Goal: Task Accomplishment & Management: Manage account settings

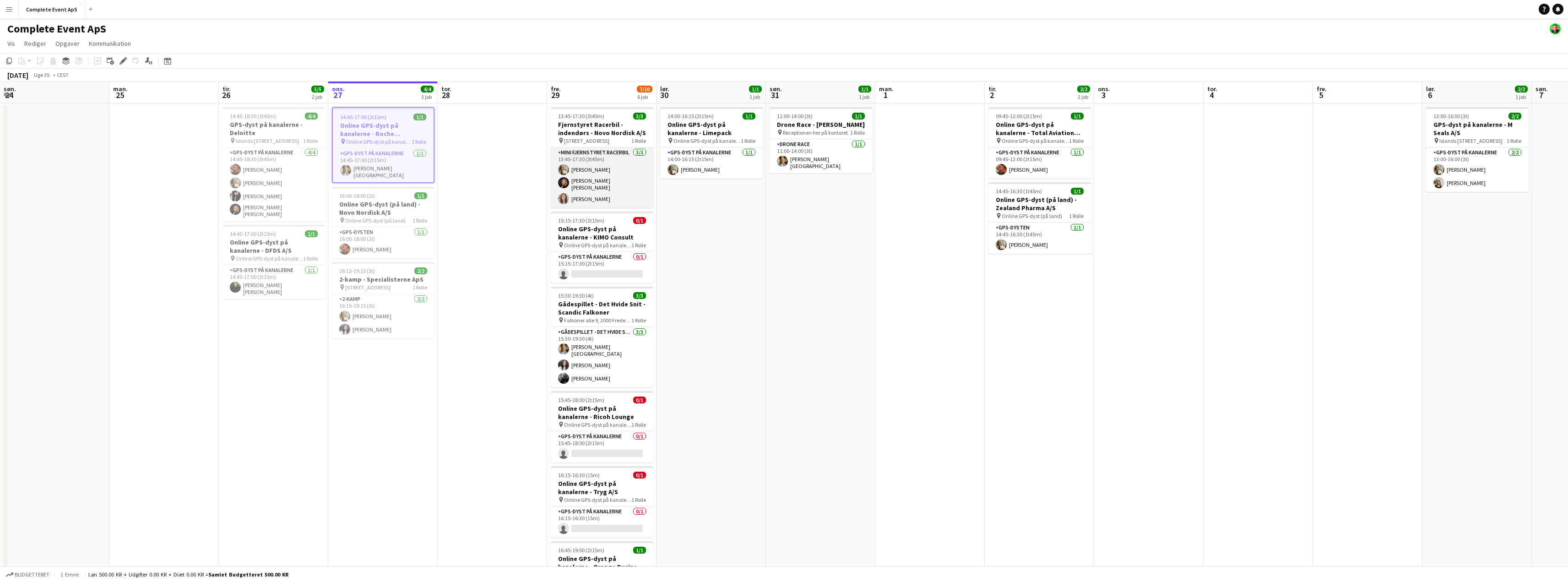
click at [608, 173] on app-card-role "Mini Fjernstyret Racerbil [DATE] 13:45-17:30 (3t45m) [PERSON_NAME] [PERSON_NAME…" at bounding box center [602, 177] width 103 height 60
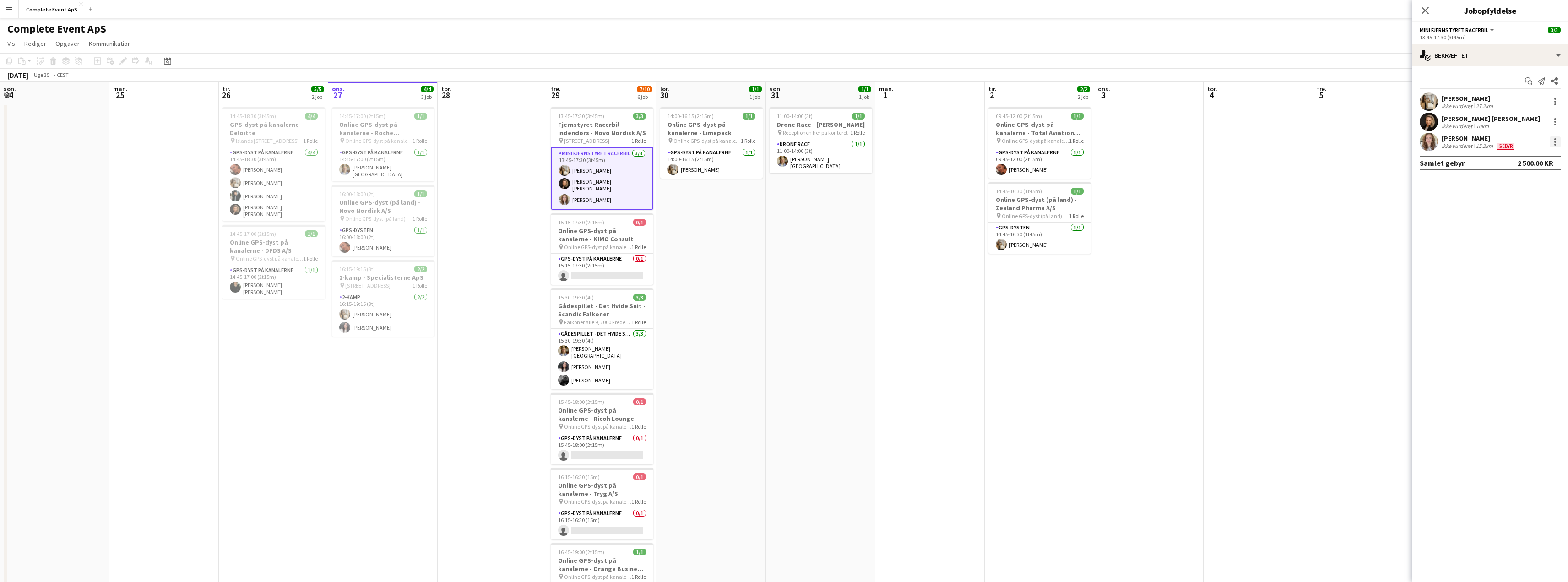
click at [1554, 139] on div at bounding box center [1555, 139] width 2 height 2
click at [1511, 244] on span "Fjern" at bounding box center [1518, 247] width 70 height 8
click at [1322, 220] on app-date-cell at bounding box center [1368, 366] width 110 height 526
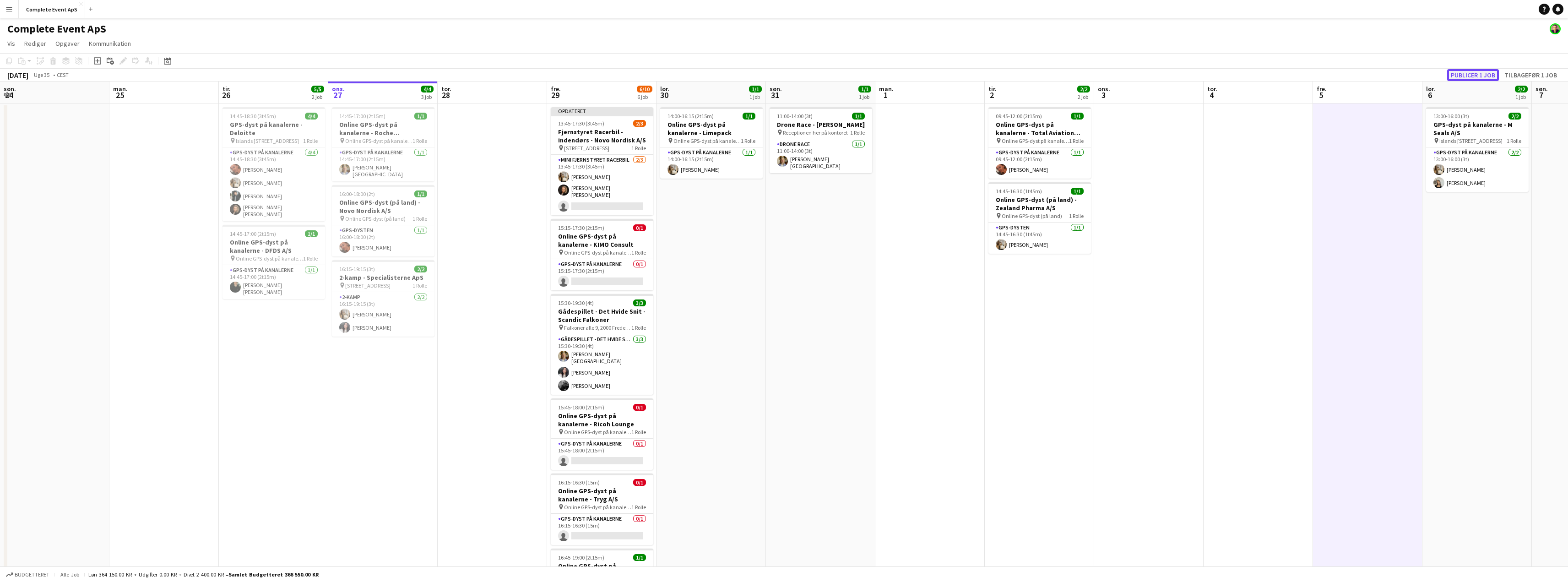
click at [1461, 76] on button "Publicer 1 job" at bounding box center [1473, 75] width 52 height 12
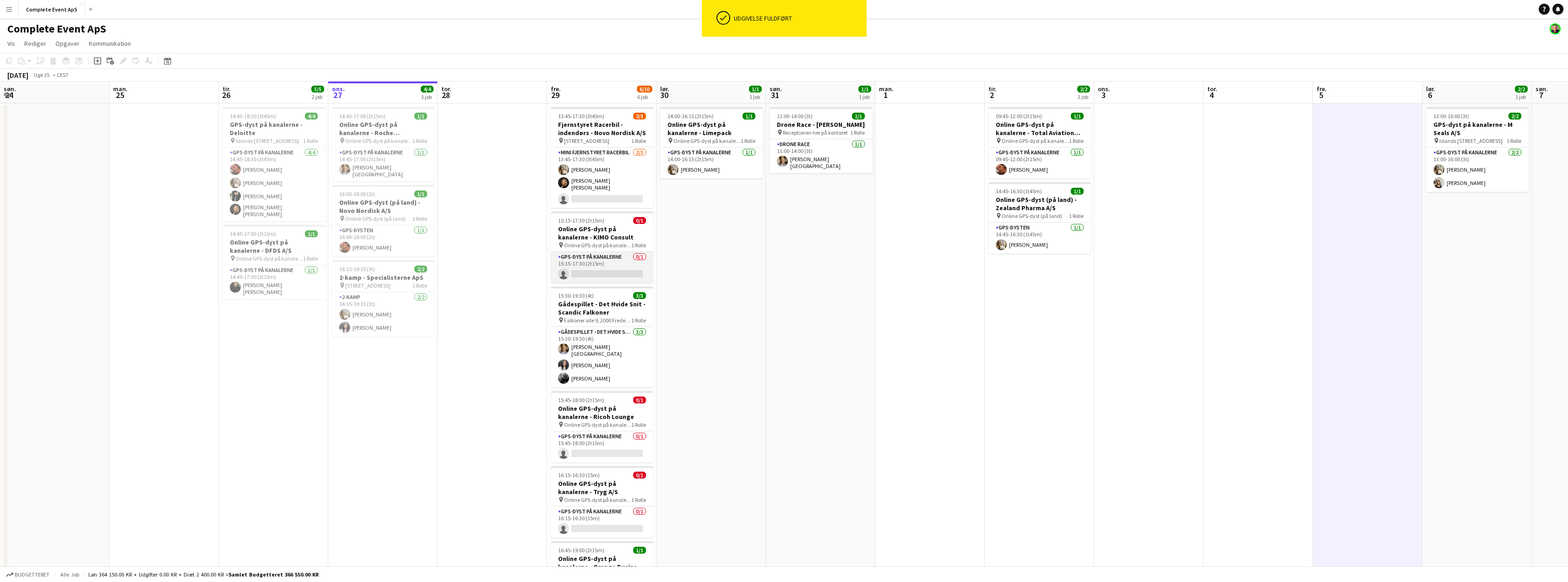
click at [604, 269] on app-card-role "GPS-dyst på kanalerne 0/1 15:15-17:30 (2t15m) single-neutral-actions" at bounding box center [602, 267] width 103 height 31
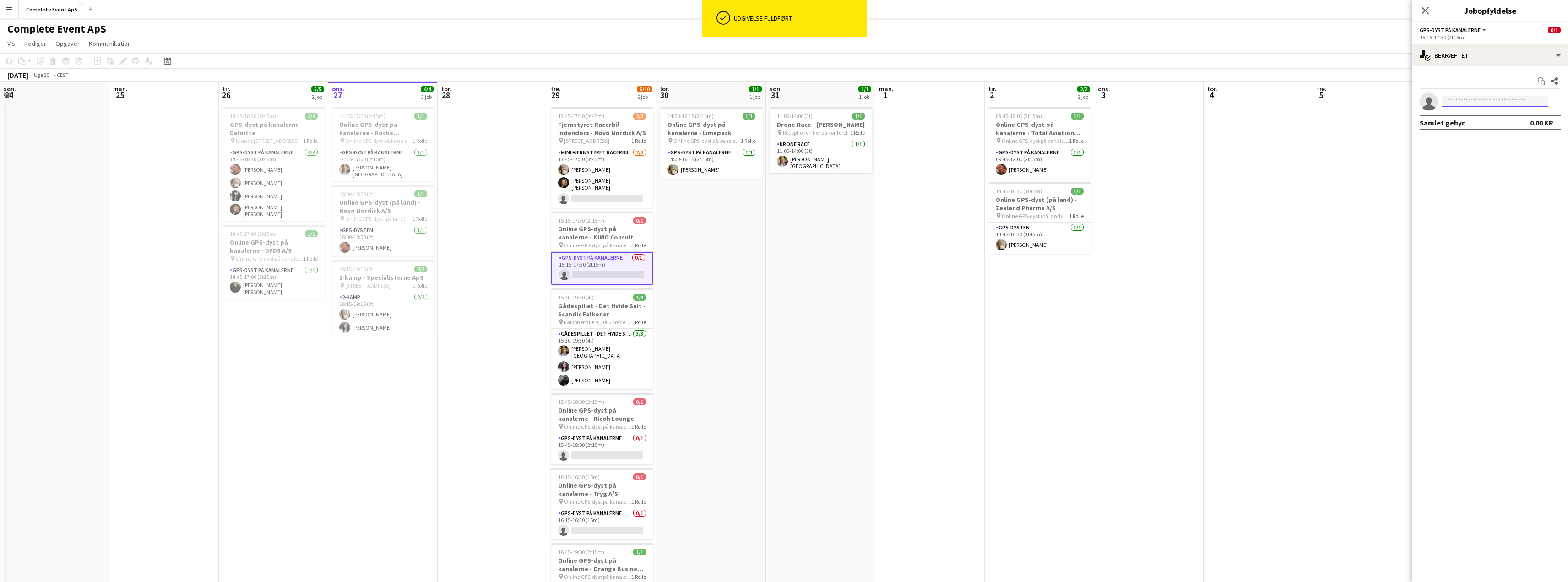
click at [1475, 104] on input at bounding box center [1495, 102] width 107 height 11
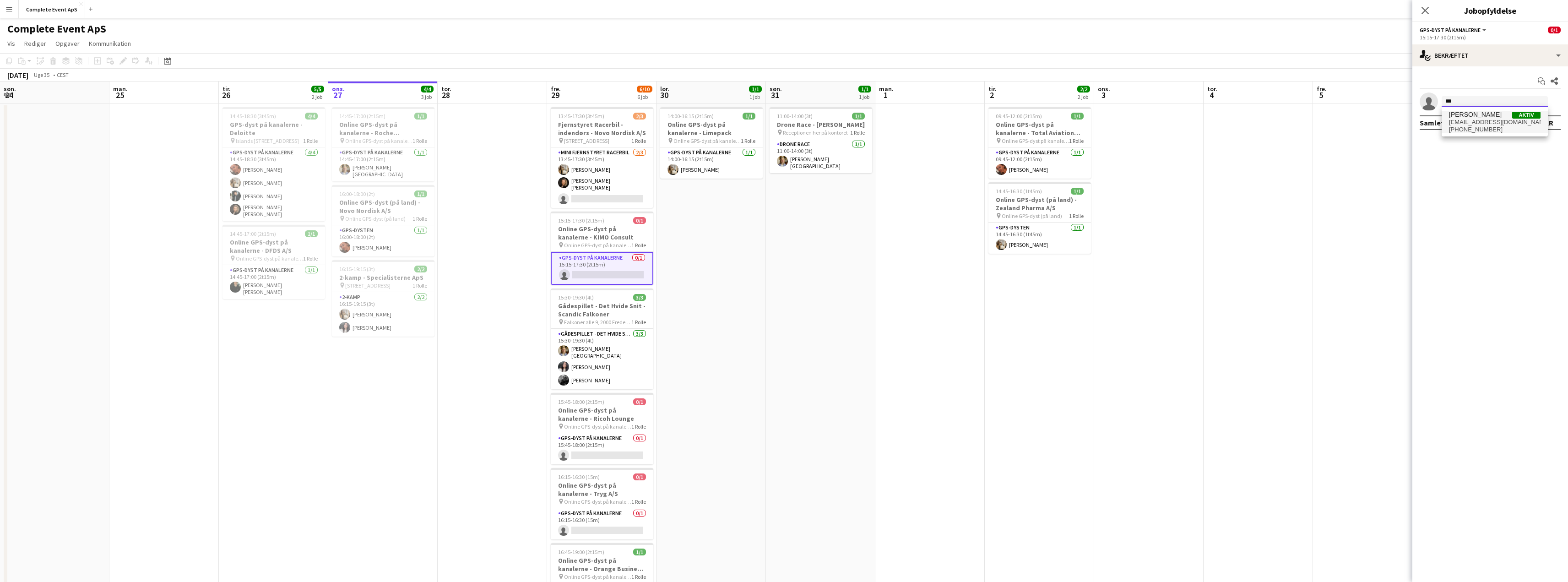
type input "***"
click at [1477, 122] on span "[EMAIL_ADDRESS][DOMAIN_NAME]" at bounding box center [1495, 122] width 91 height 7
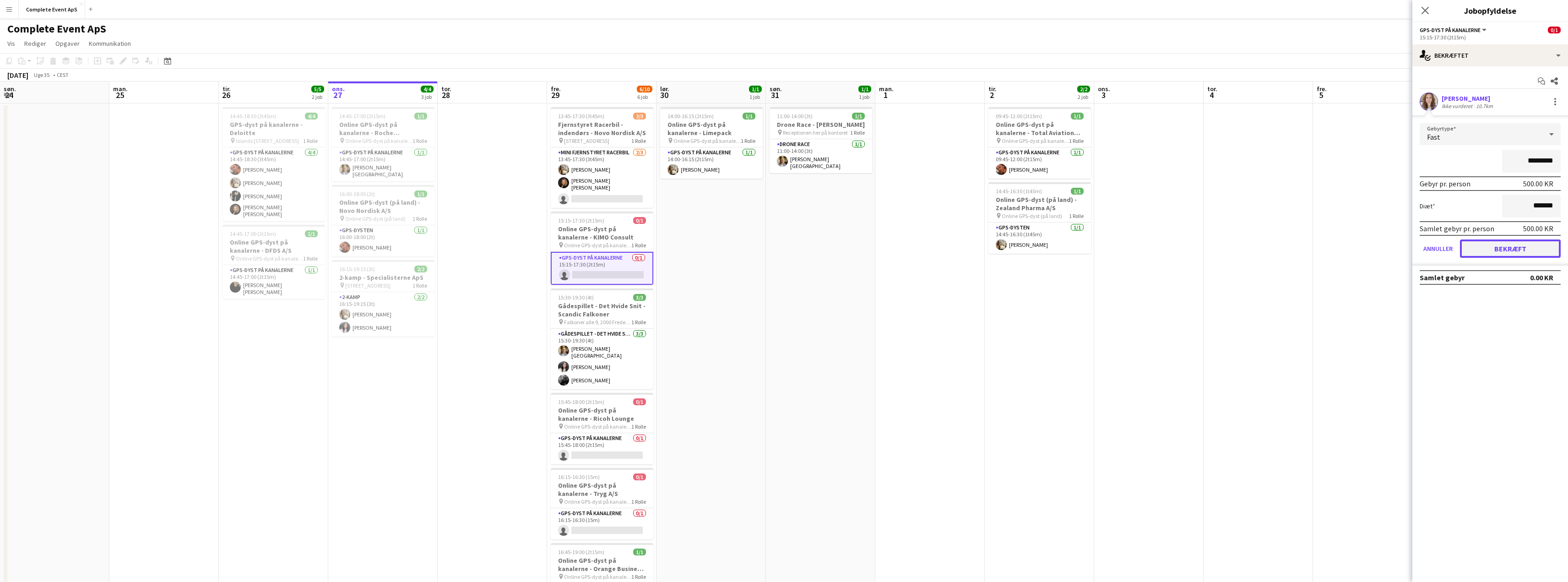
click at [1497, 253] on button "Bekræft" at bounding box center [1510, 249] width 101 height 18
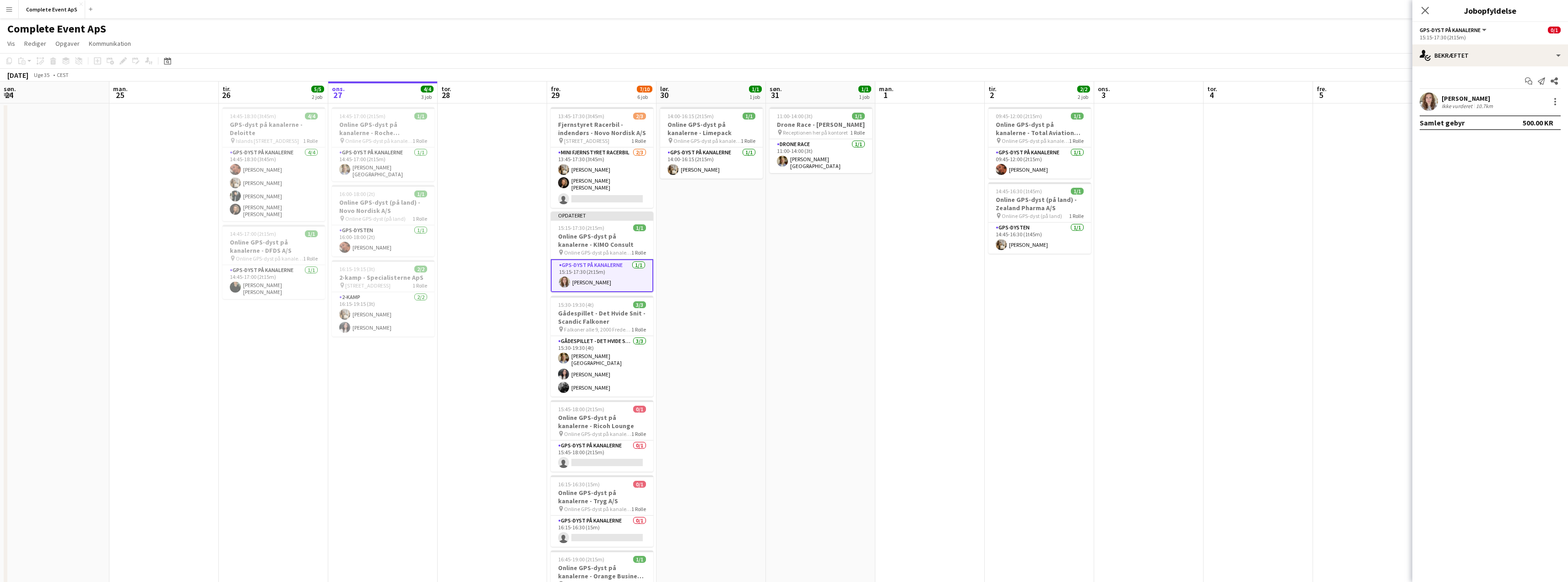
click at [1356, 278] on app-date-cell at bounding box center [1368, 366] width 110 height 526
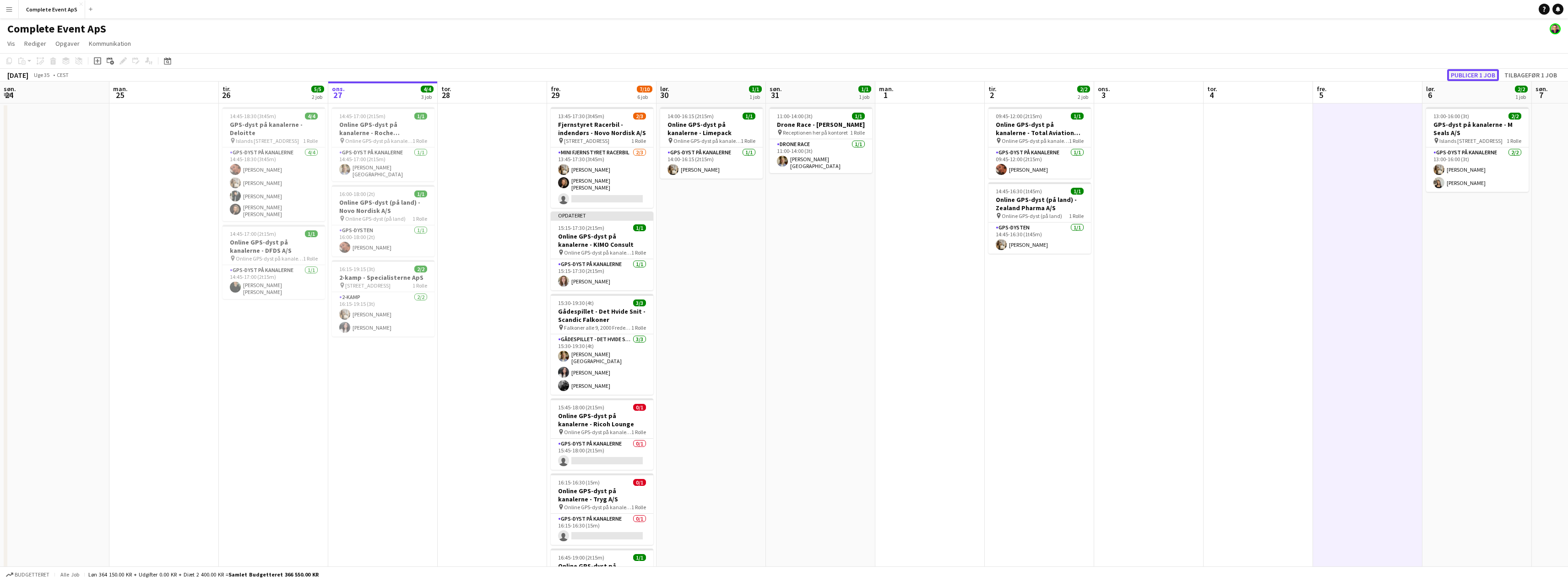
click at [1481, 74] on button "Publicer 1 job" at bounding box center [1473, 75] width 52 height 12
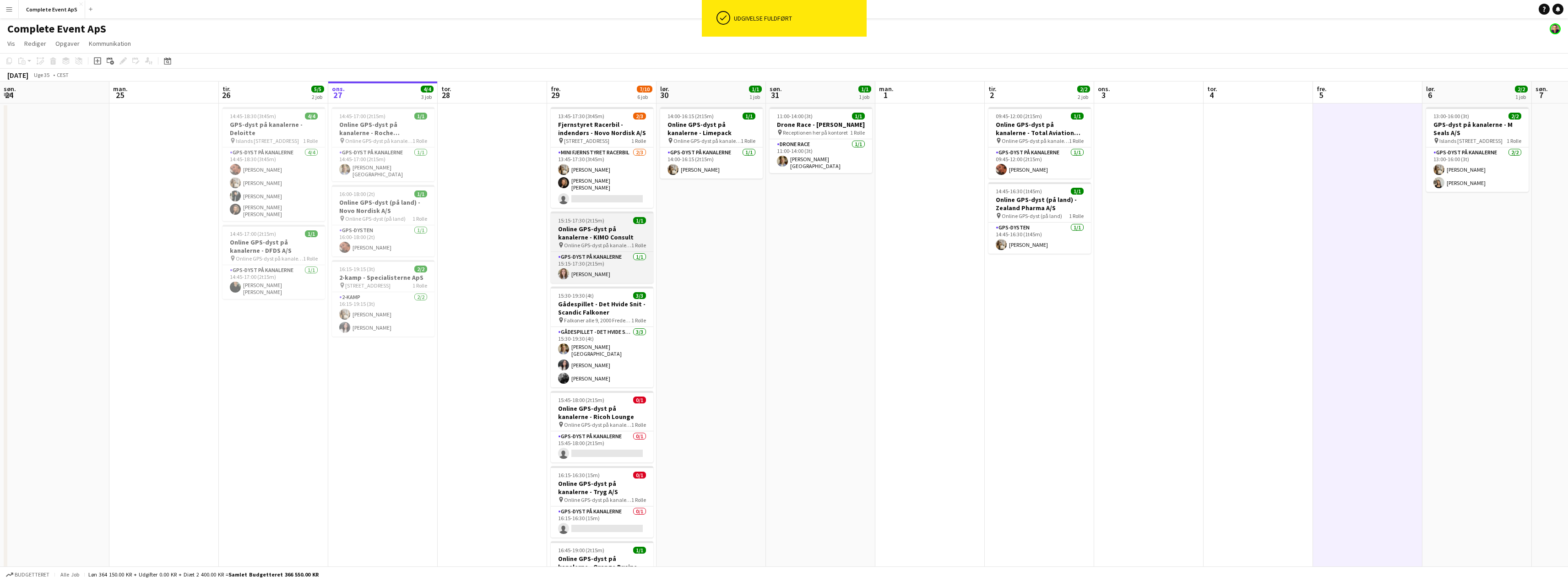
click at [616, 218] on div "15:15-17:30 (2t15m) 1/1" at bounding box center [602, 220] width 103 height 7
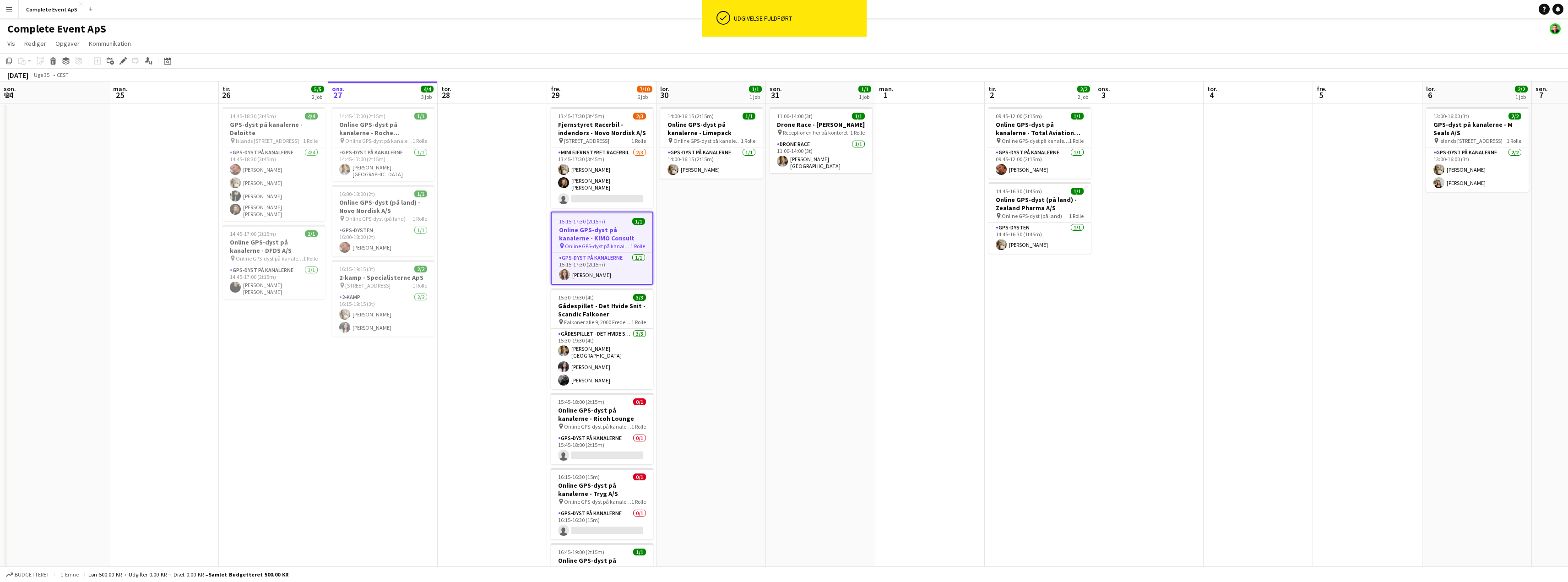
click at [616, 218] on div "15:15-17:30 (2t15m) 1/1" at bounding box center [602, 221] width 101 height 7
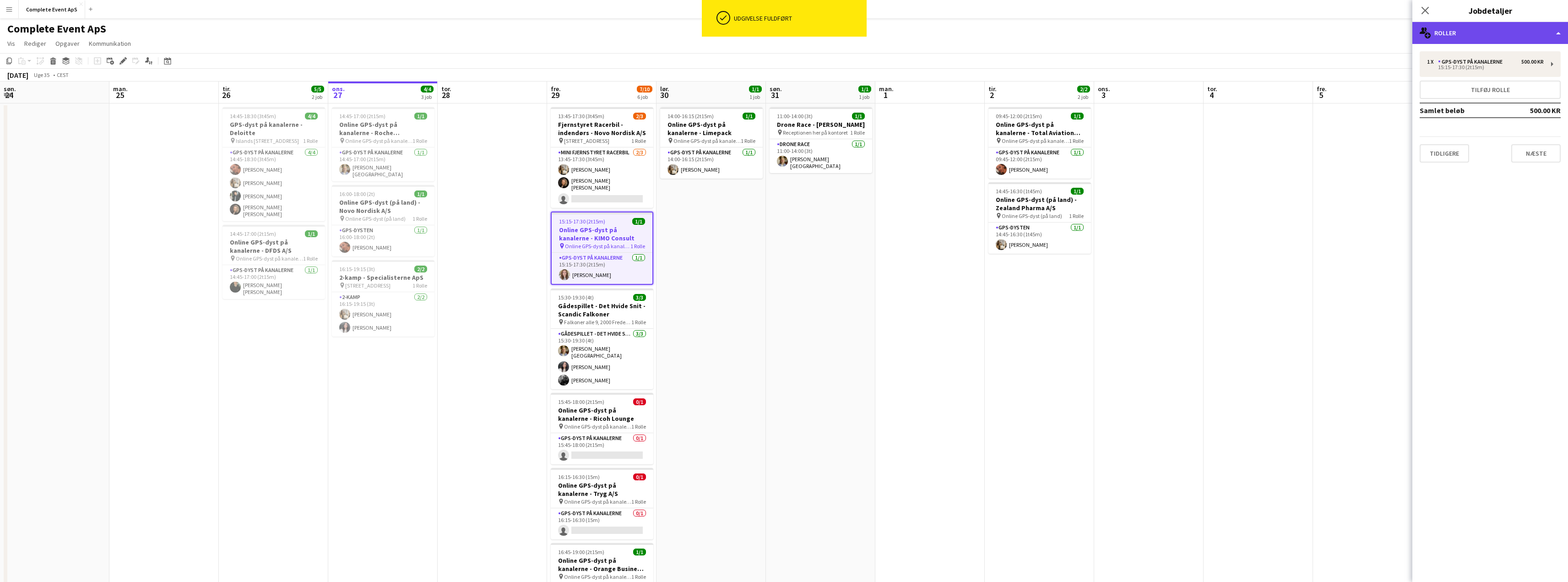
click at [1465, 30] on div "multiple-users-add Roller" at bounding box center [1490, 32] width 156 height 22
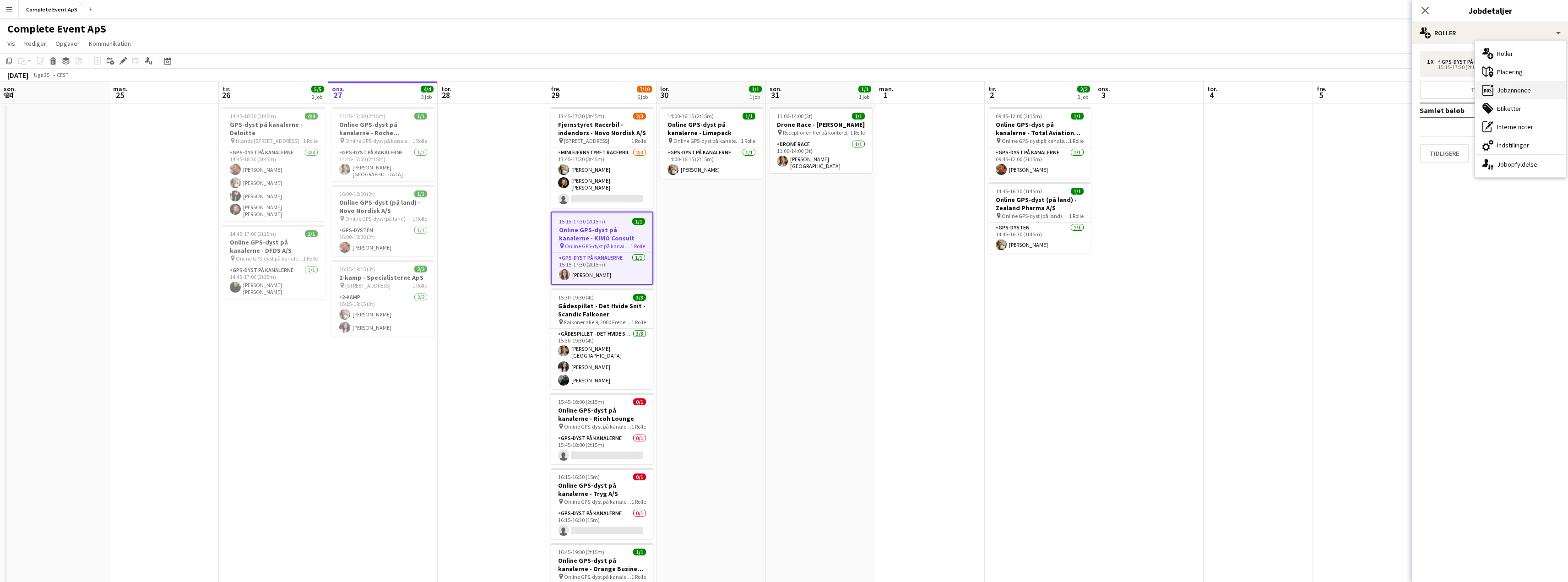
click at [1508, 88] on div "ads-window Jobannonce" at bounding box center [1520, 90] width 91 height 18
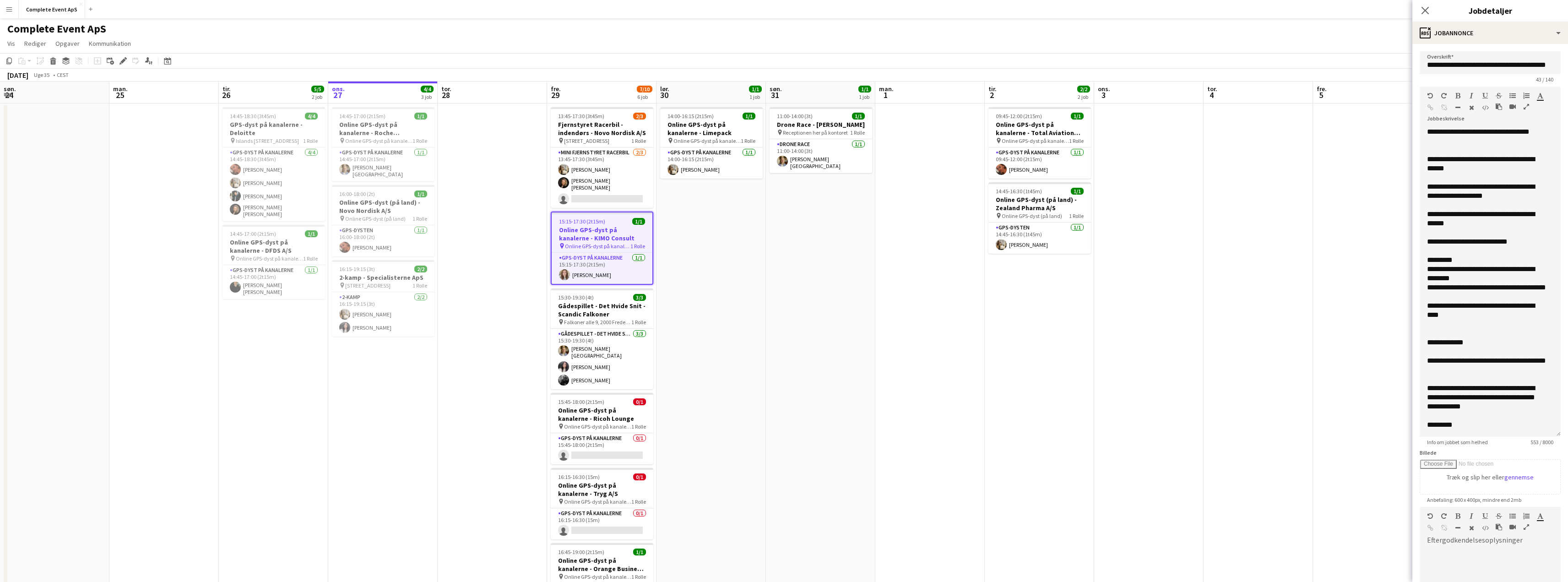
drag, startPoint x: 1558, startPoint y: 180, endPoint x: 1561, endPoint y: 434, distance: 254.0
click at [1561, 434] on form "**********" at bounding box center [1490, 379] width 156 height 656
click at [1295, 385] on app-date-cell at bounding box center [1259, 366] width 110 height 526
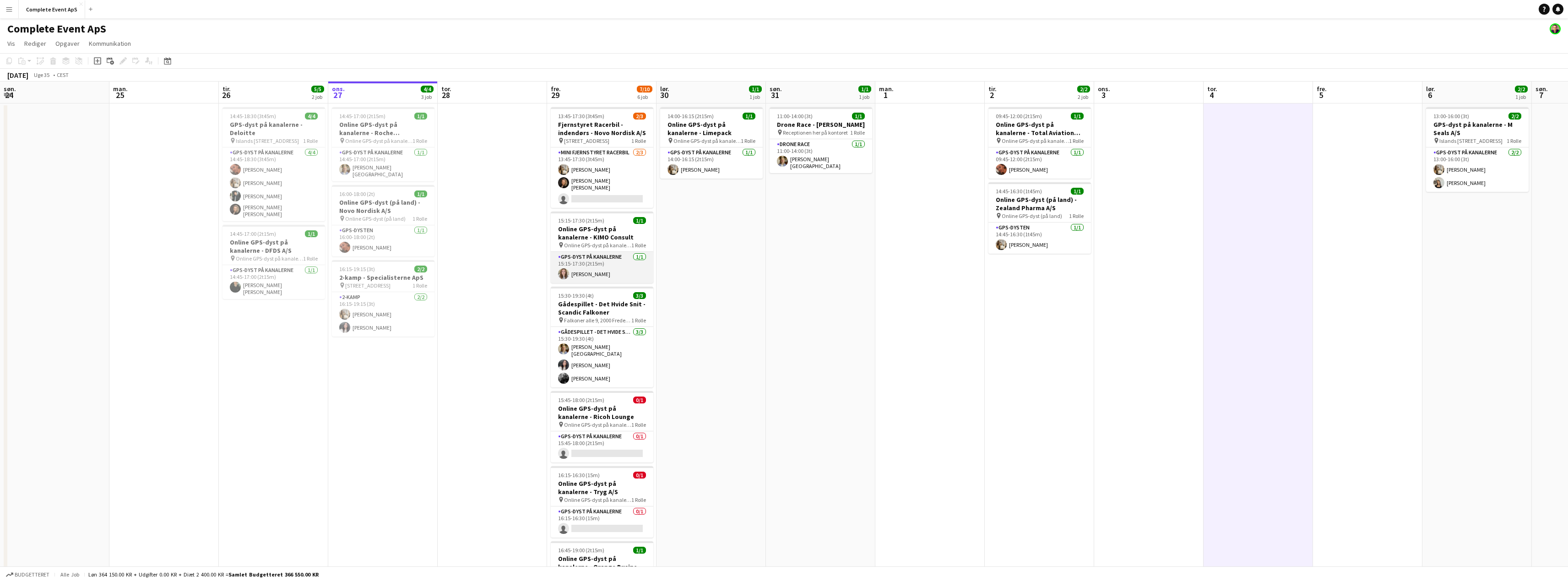
click at [578, 269] on app-card-role "GPS-dyst på kanalerne [DATE] 15:15-17:30 (2t15m) [PERSON_NAME]" at bounding box center [602, 267] width 103 height 31
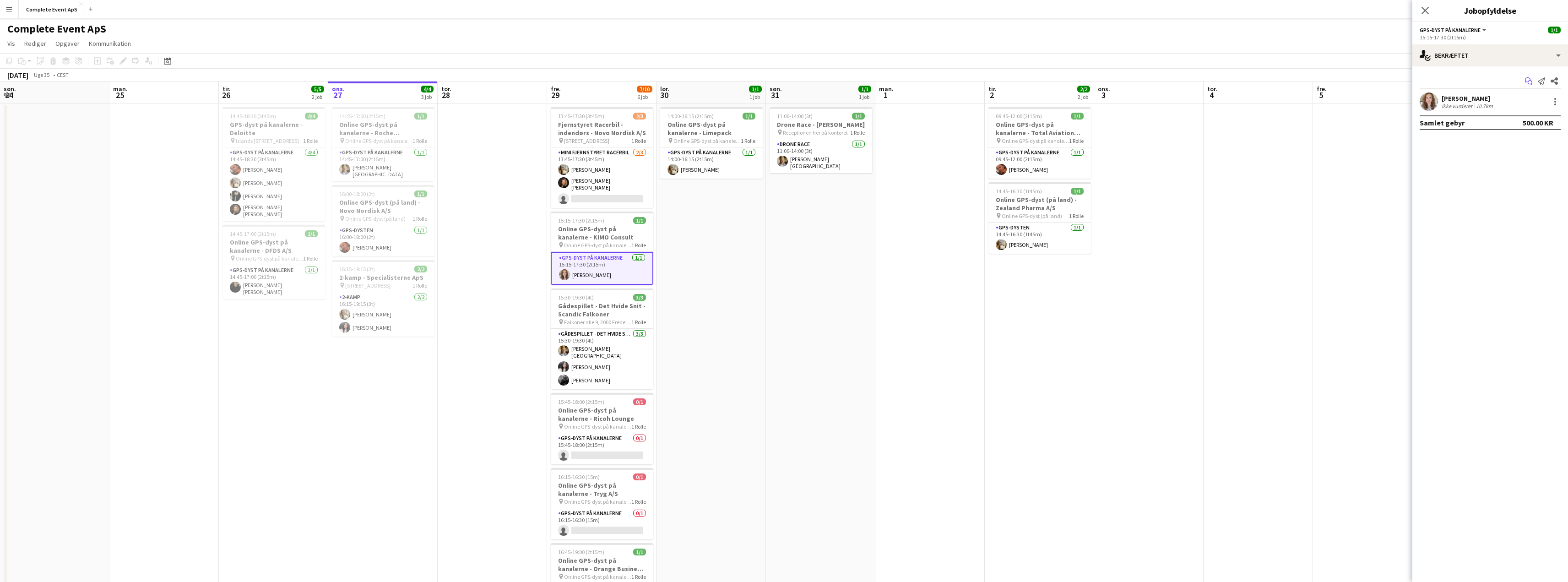
click at [1530, 81] on icon at bounding box center [1530, 83] width 5 height 5
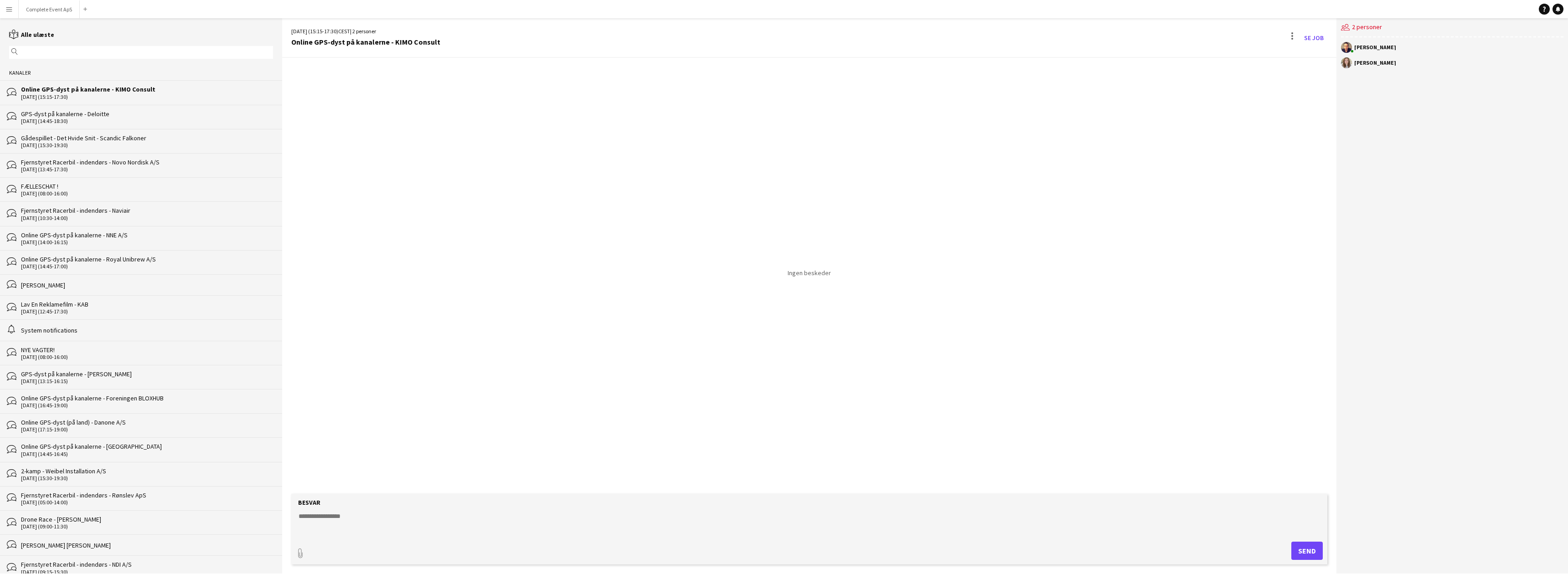
click at [453, 523] on textarea at bounding box center [811, 523] width 1027 height 24
type textarea "**********"
click at [51, 6] on button "Complete Event ApS Luk" at bounding box center [49, 10] width 61 height 18
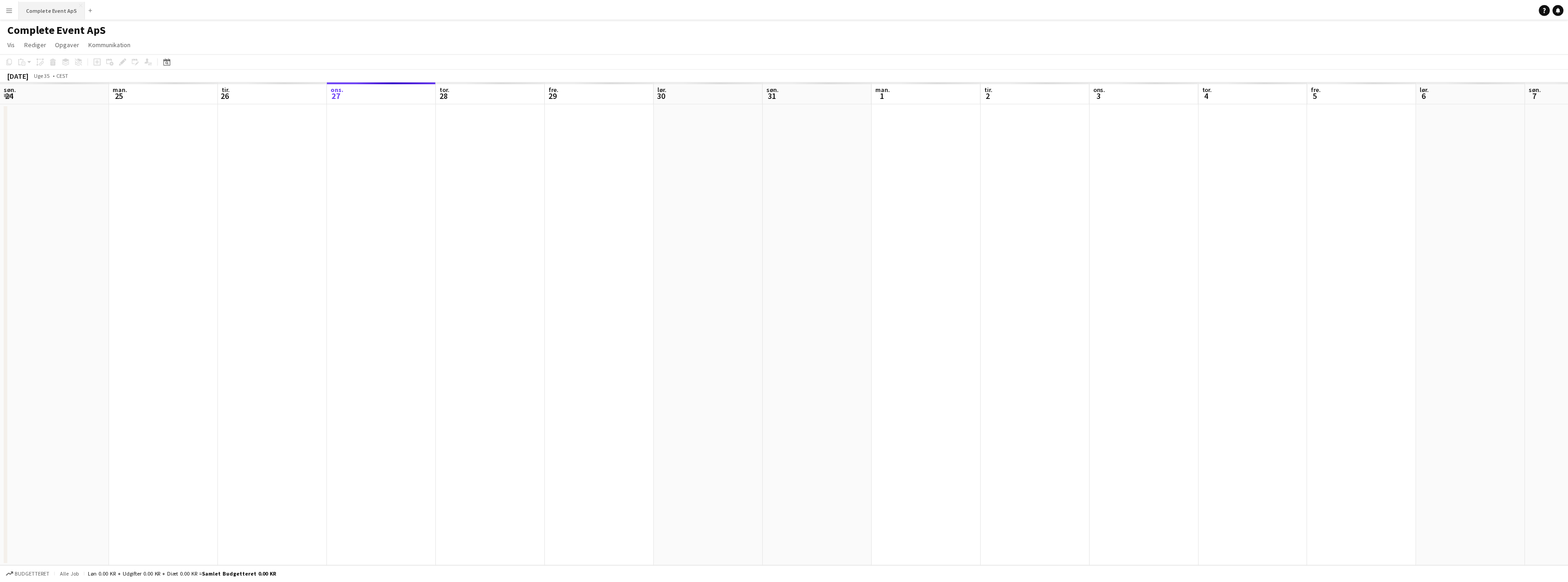
scroll to position [0, 219]
